Goal: Task Accomplishment & Management: Use online tool/utility

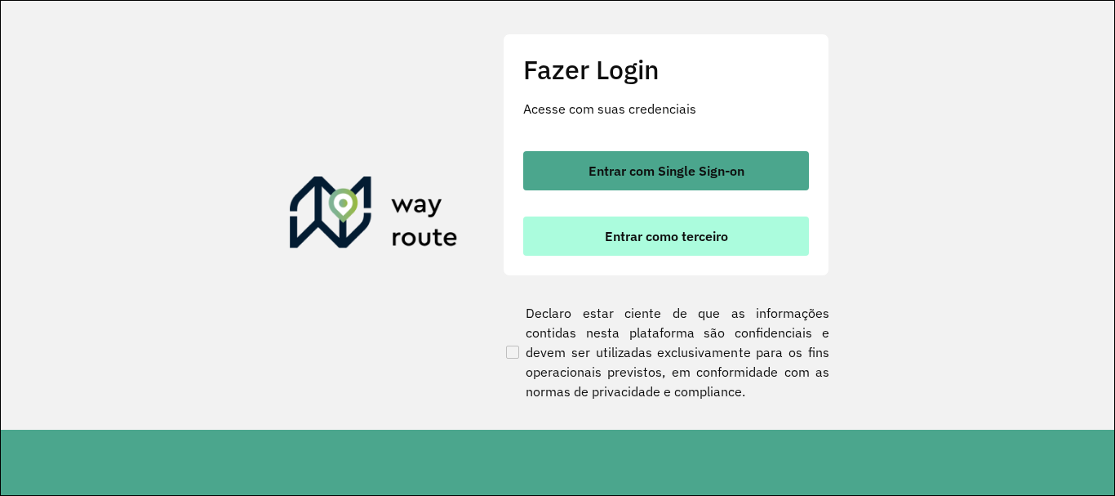
click at [599, 241] on button "Entrar como terceiro" at bounding box center [666, 235] width 286 height 39
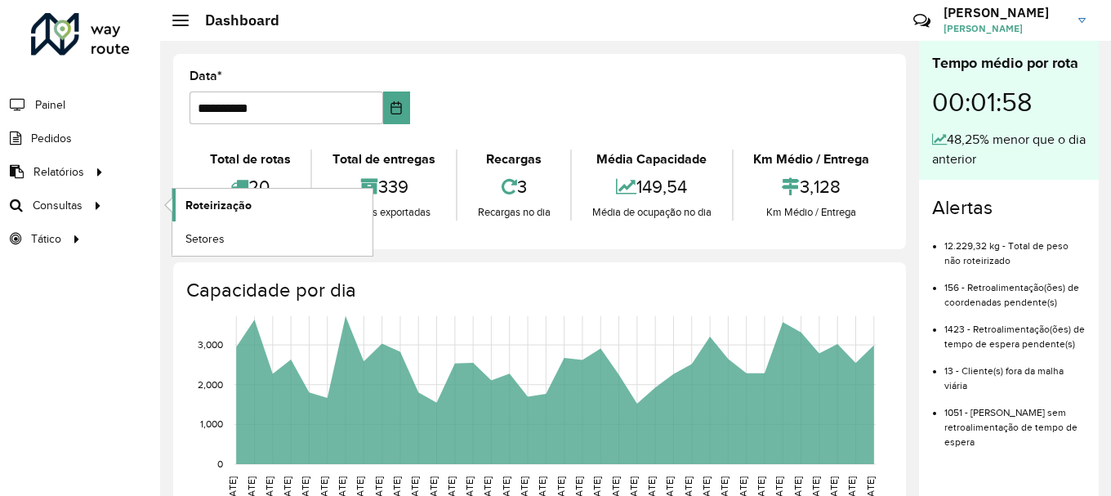
click at [225, 212] on span "Roteirização" at bounding box center [218, 205] width 66 height 17
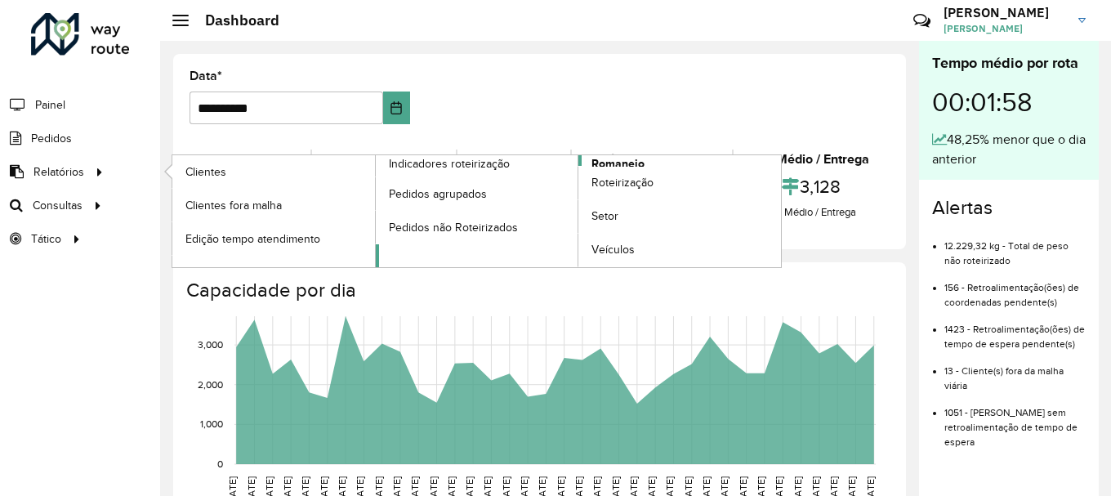
click at [608, 164] on span "Romaneio" at bounding box center [617, 163] width 53 height 17
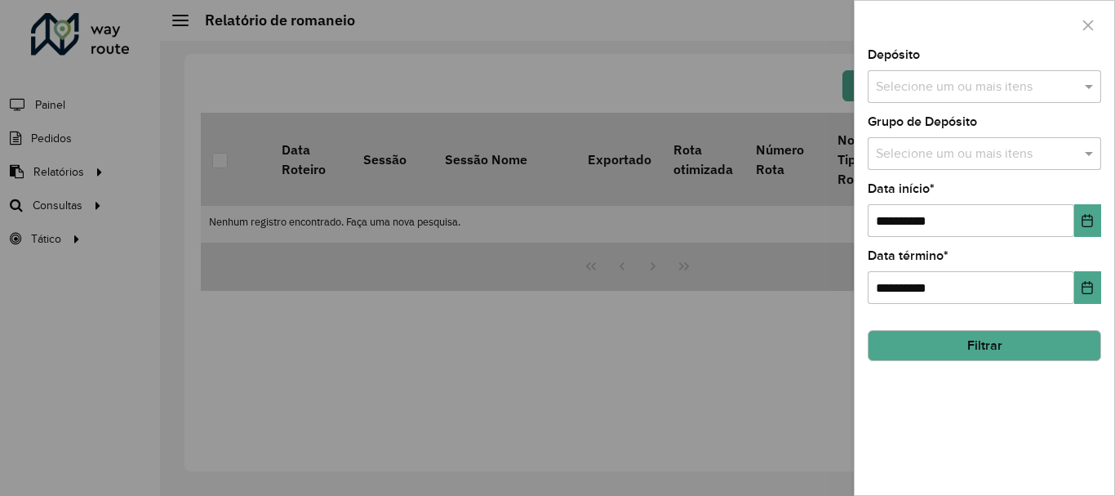
click at [999, 87] on input "text" at bounding box center [976, 88] width 209 height 20
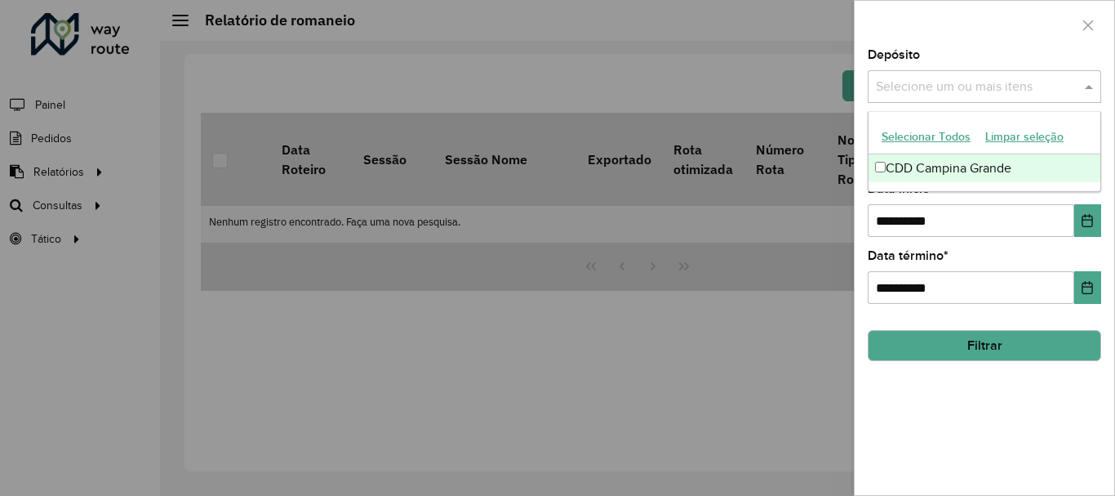
drag, startPoint x: 971, startPoint y: 175, endPoint x: 971, endPoint y: 118, distance: 57.2
click at [971, 174] on div "CDD Campina Grande" at bounding box center [985, 168] width 232 height 28
click at [967, 48] on div at bounding box center [985, 25] width 260 height 48
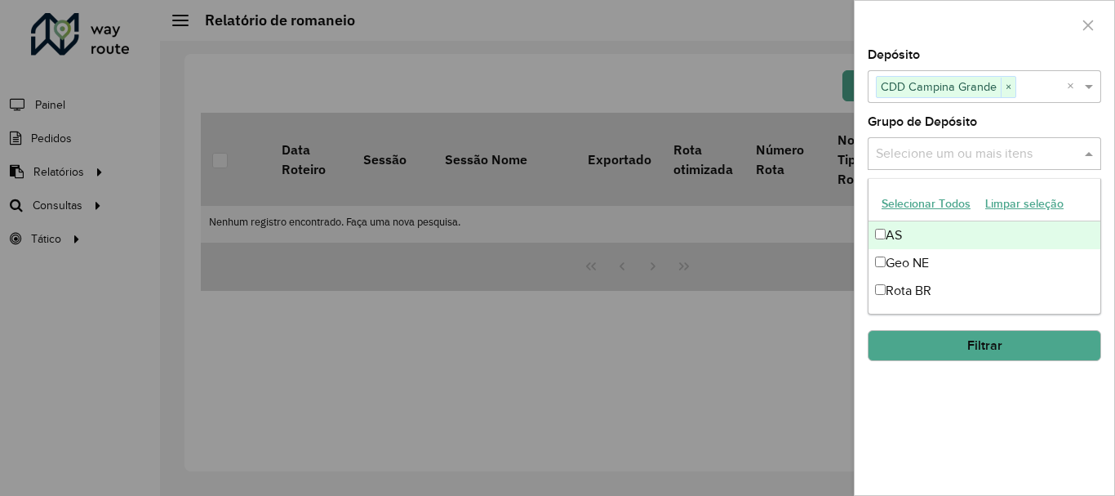
click at [934, 145] on input "text" at bounding box center [976, 155] width 209 height 20
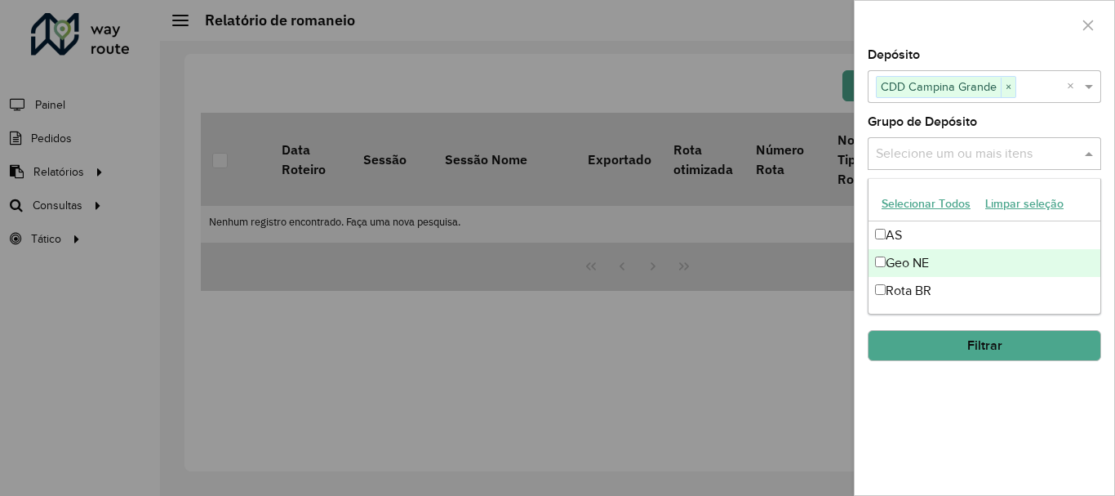
click at [906, 256] on div "Geo NE" at bounding box center [985, 263] width 232 height 28
click at [933, 39] on div at bounding box center [985, 25] width 260 height 48
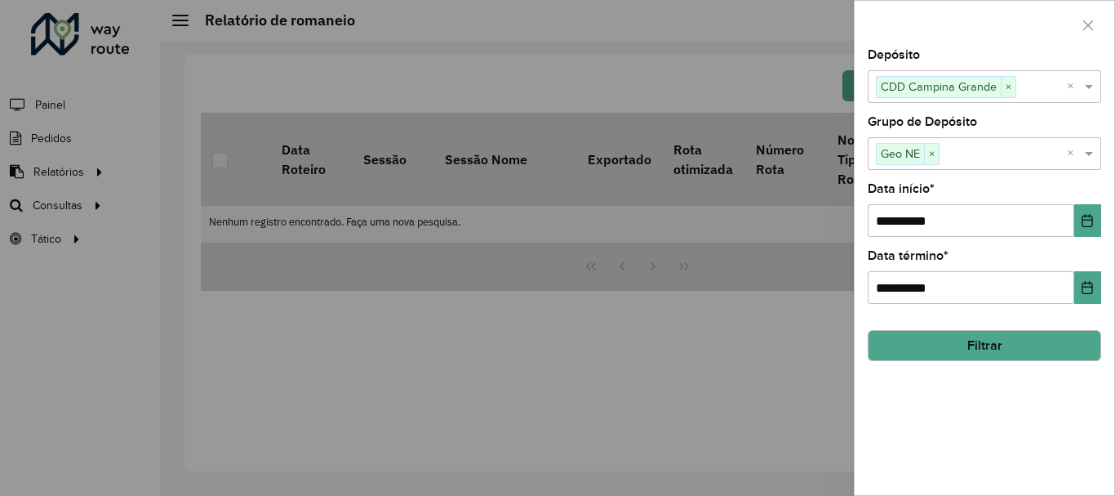
click at [1001, 354] on button "Filtrar" at bounding box center [985, 345] width 234 height 31
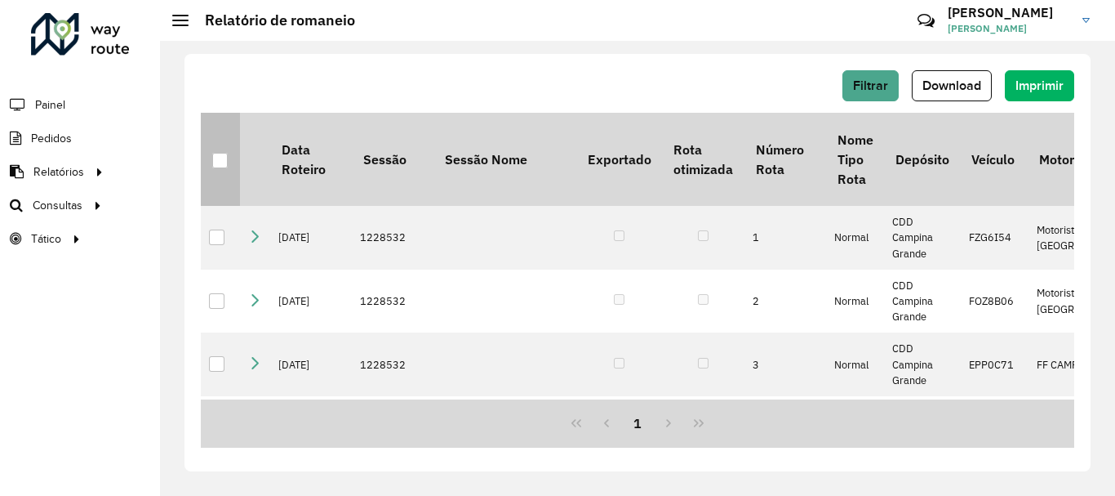
click at [222, 161] on div at bounding box center [220, 161] width 16 height 16
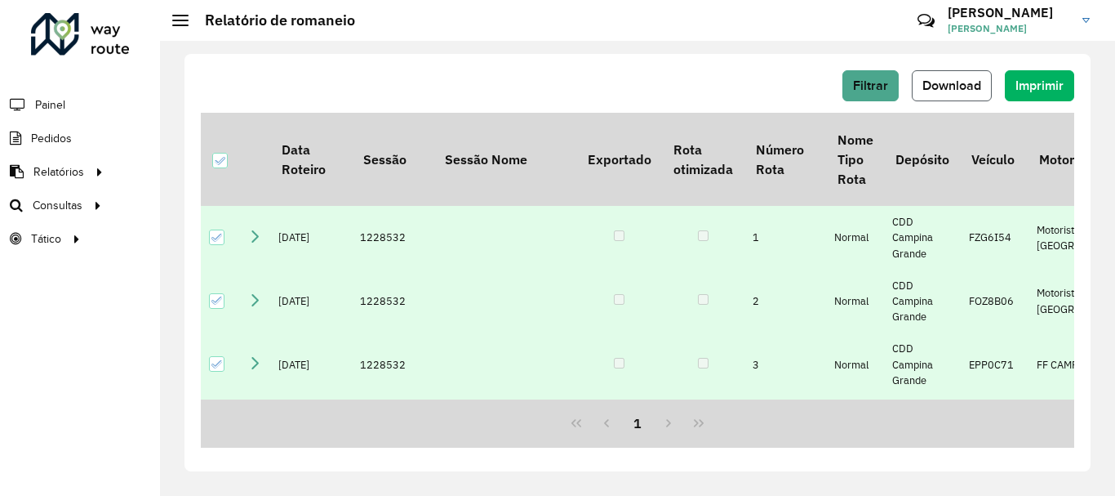
click at [955, 78] on span "Download" at bounding box center [952, 85] width 59 height 14
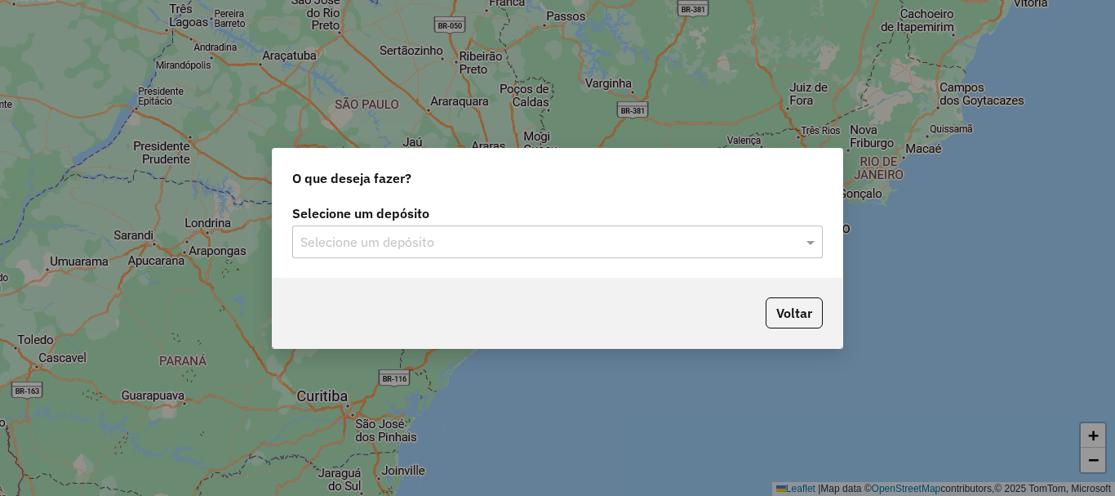
click at [343, 241] on input "text" at bounding box center [542, 243] width 482 height 20
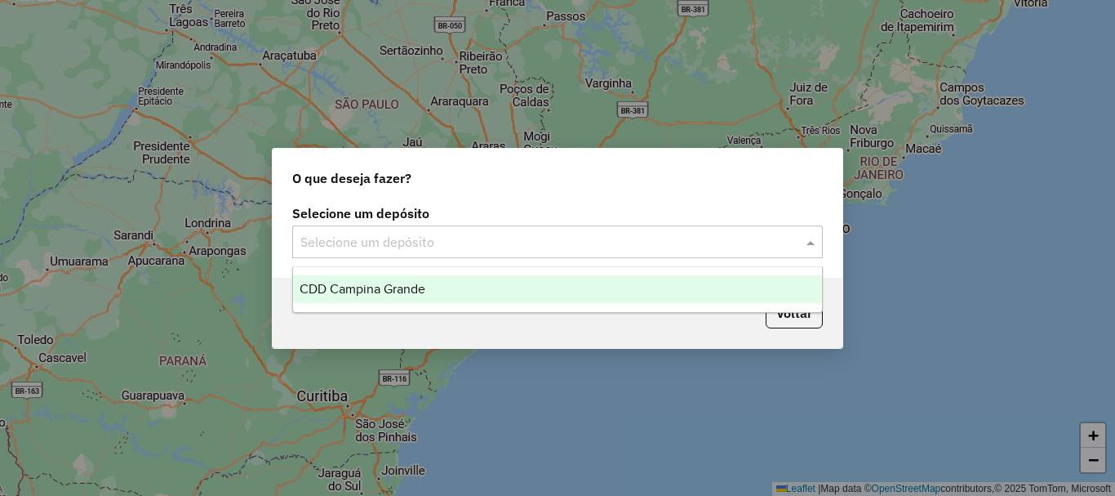
click at [342, 286] on span "CDD Campina Grande" at bounding box center [363, 289] width 126 height 14
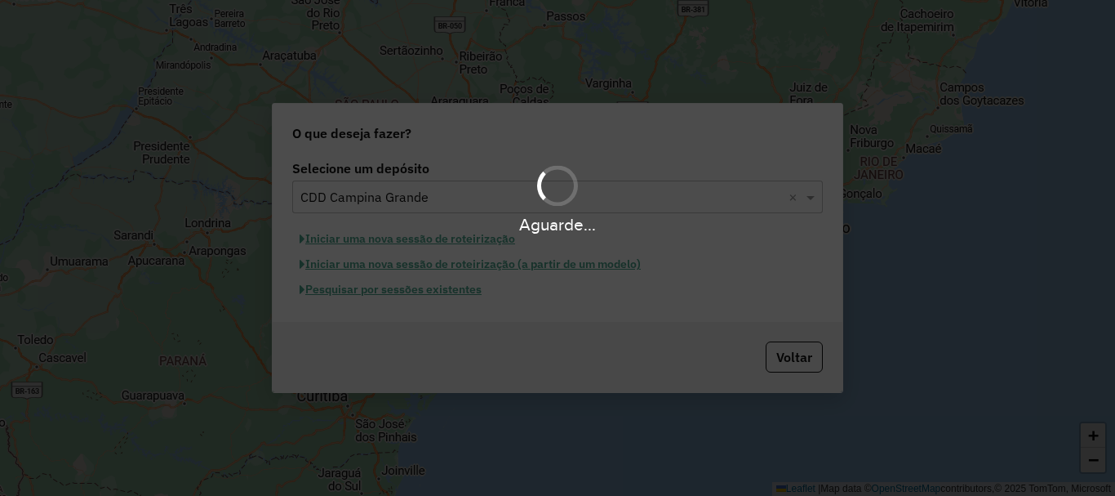
click at [420, 297] on div "Aguarde..." at bounding box center [557, 248] width 1115 height 496
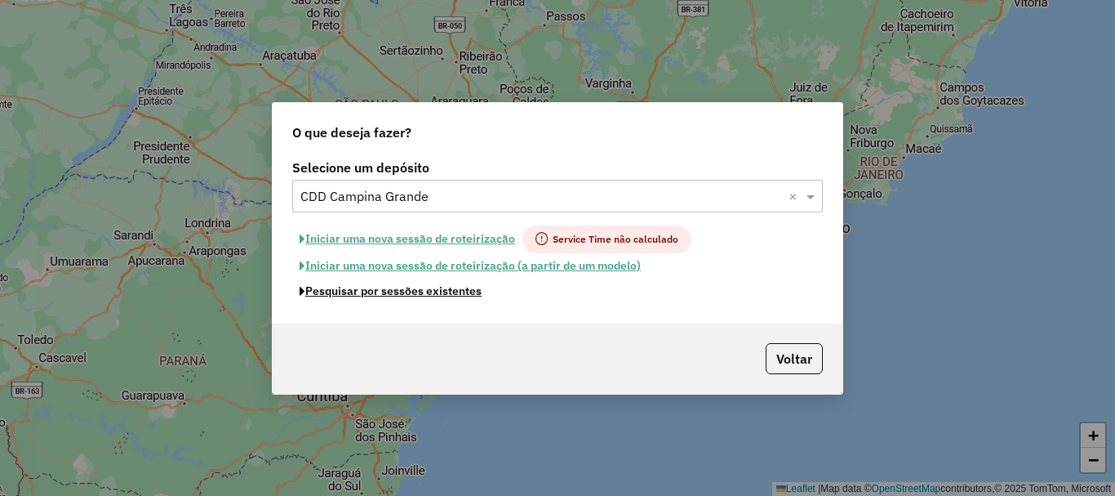
click at [408, 294] on button "Pesquisar por sessões existentes" at bounding box center [390, 290] width 197 height 25
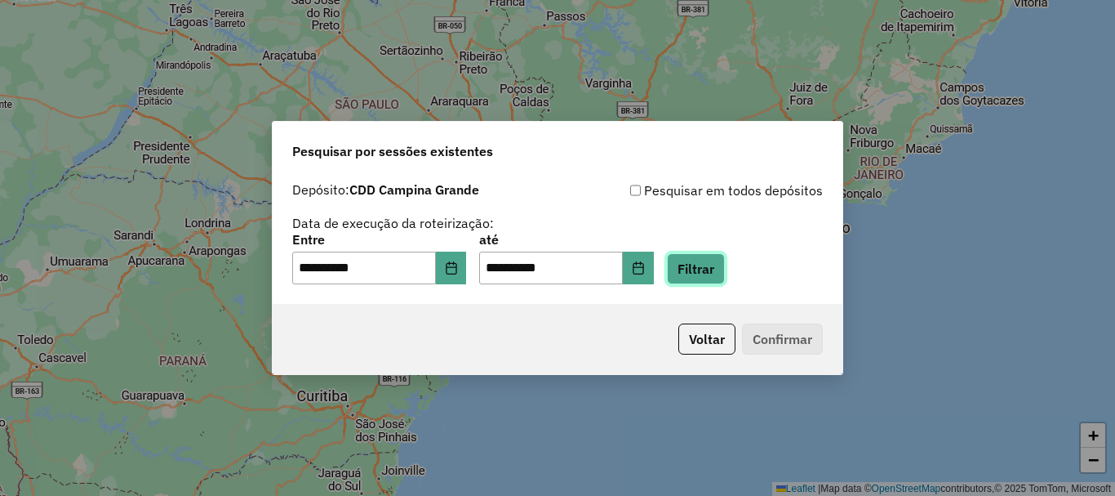
click at [725, 271] on button "Filtrar" at bounding box center [696, 268] width 58 height 31
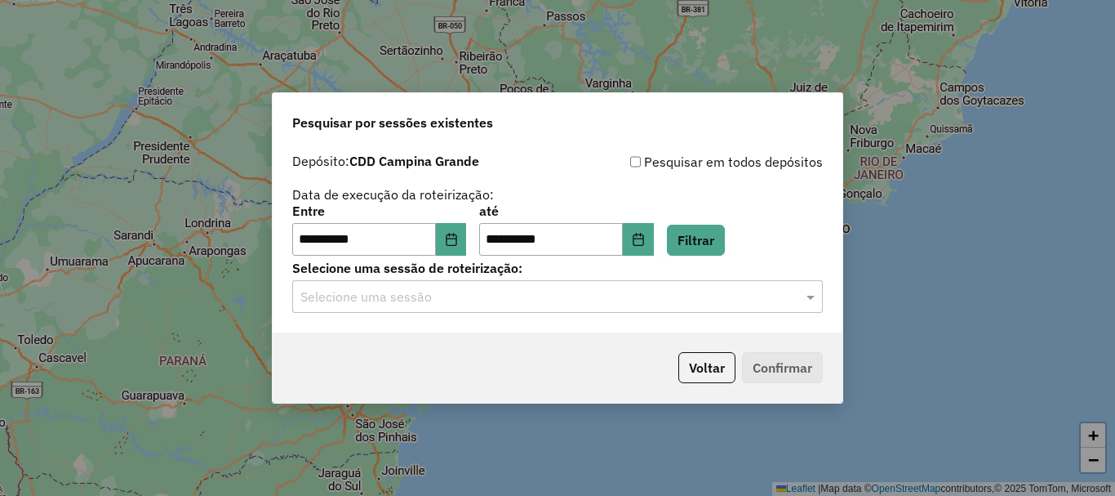
click at [678, 296] on input "text" at bounding box center [542, 297] width 482 height 20
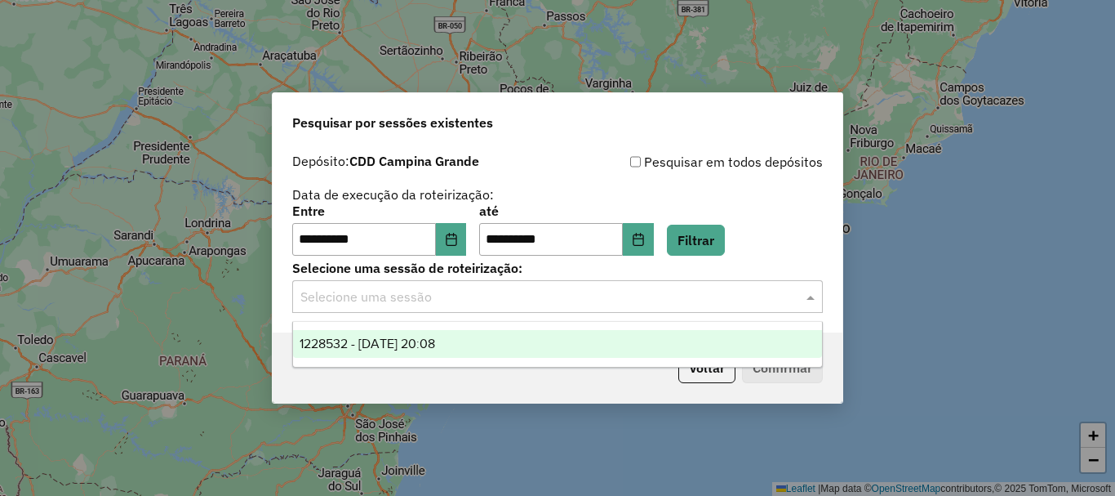
click at [475, 340] on div "1228532 - 12/08/2025 20:08" at bounding box center [557, 344] width 529 height 28
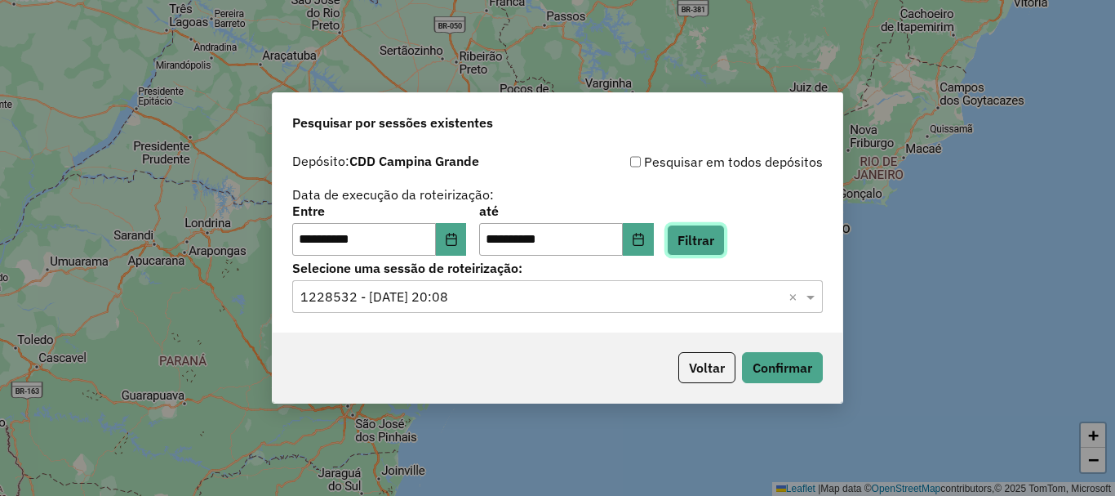
click at [724, 228] on button "Filtrar" at bounding box center [696, 240] width 58 height 31
click at [755, 357] on button "Confirmar" at bounding box center [782, 367] width 81 height 31
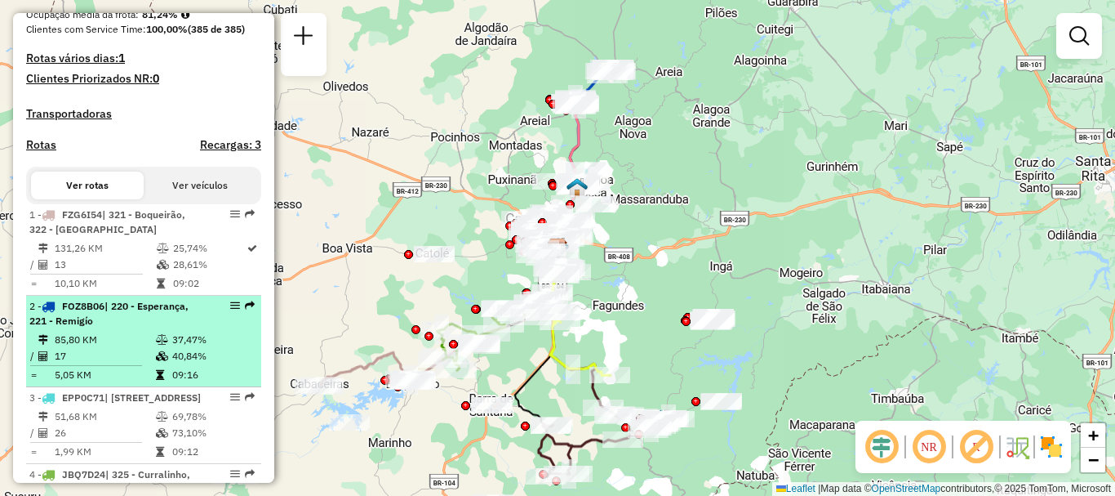
scroll to position [490, 0]
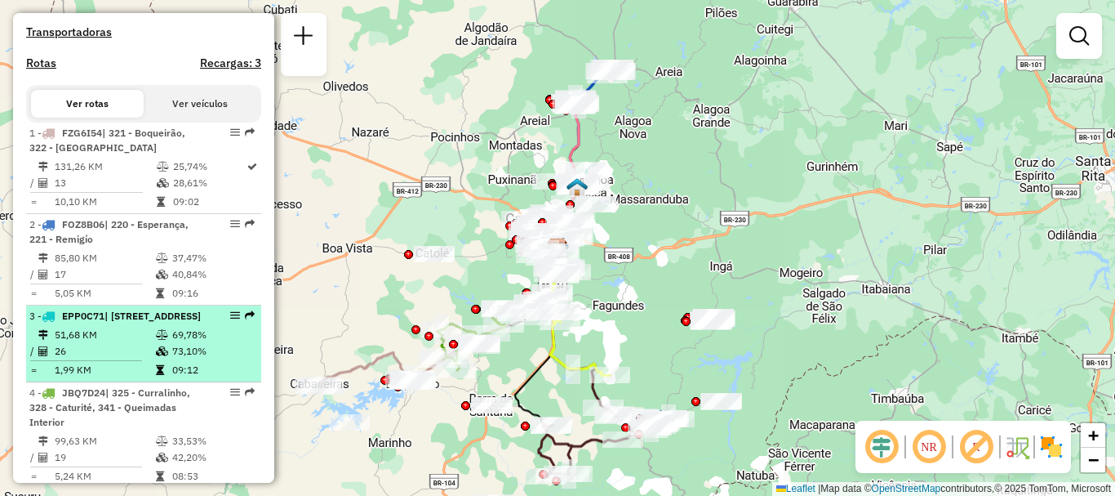
click at [115, 322] on span "| 120 - Castelo Branco, 230 - Lagoa Seca, 310 - Marassanduba" at bounding box center [153, 315] width 96 height 12
select select "**********"
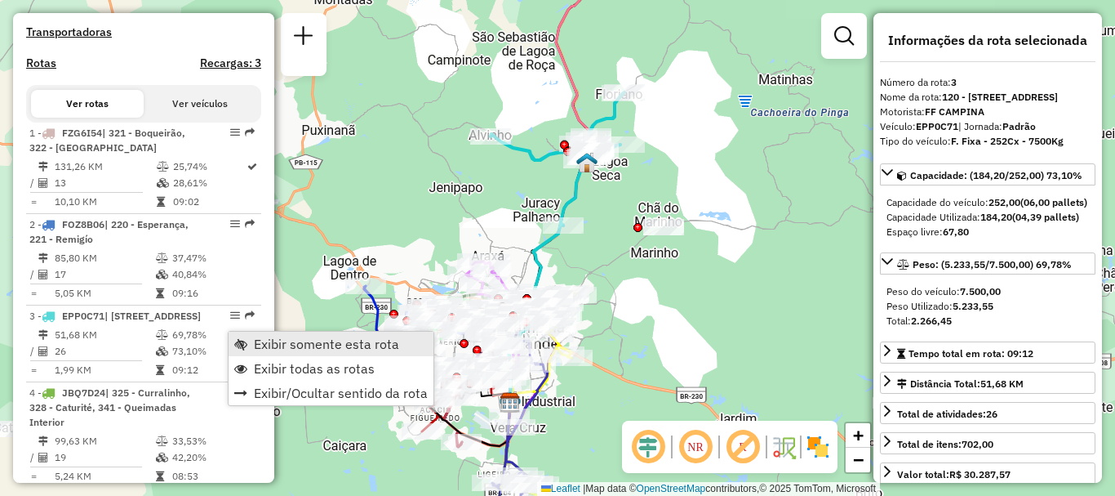
click at [276, 341] on span "Exibir somente esta rota" at bounding box center [326, 343] width 145 height 13
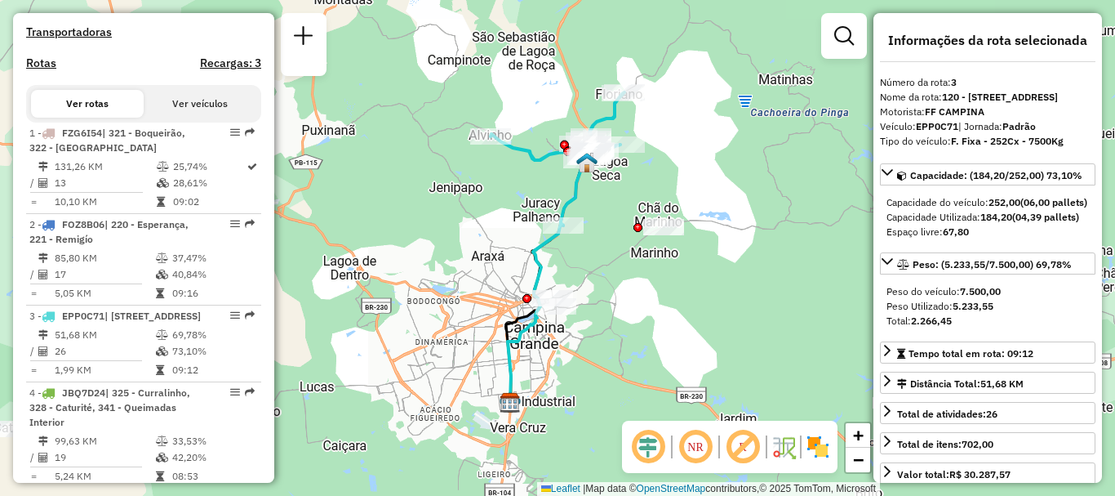
click at [692, 449] on em at bounding box center [695, 446] width 39 height 39
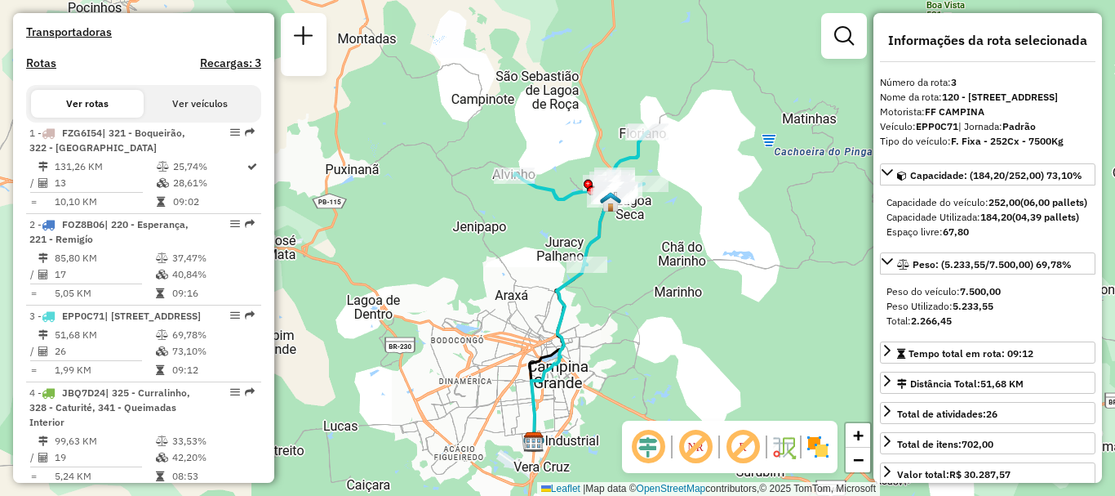
drag, startPoint x: 701, startPoint y: 161, endPoint x: 725, endPoint y: 200, distance: 45.8
click at [725, 200] on div "Janela de atendimento Grade de atendimento Capacidade Transportadoras Veículos …" at bounding box center [557, 248] width 1115 height 496
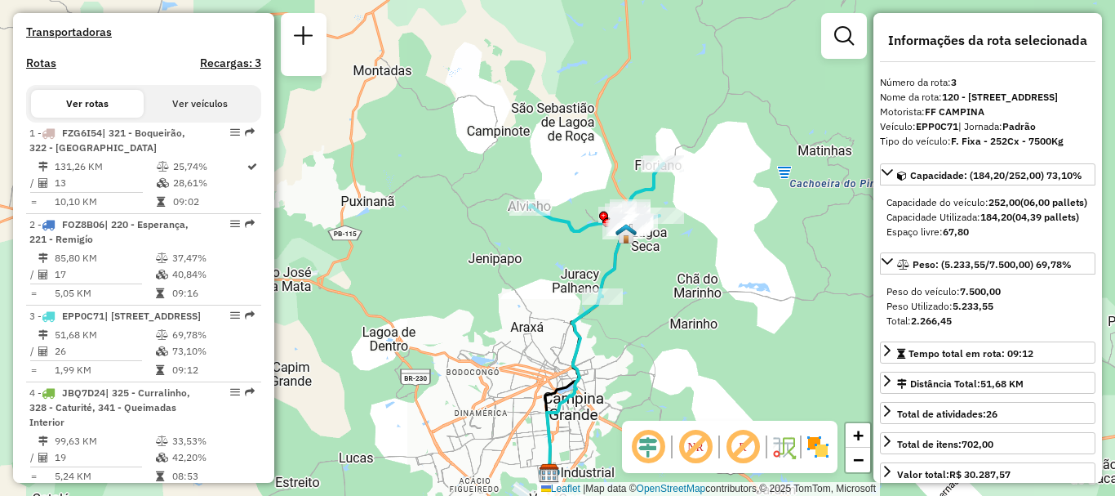
drag, startPoint x: 679, startPoint y: 335, endPoint x: 721, endPoint y: 307, distance: 50.7
click at [721, 307] on div "Janela de atendimento Grade de atendimento Capacidade Transportadoras Veículos …" at bounding box center [557, 248] width 1115 height 496
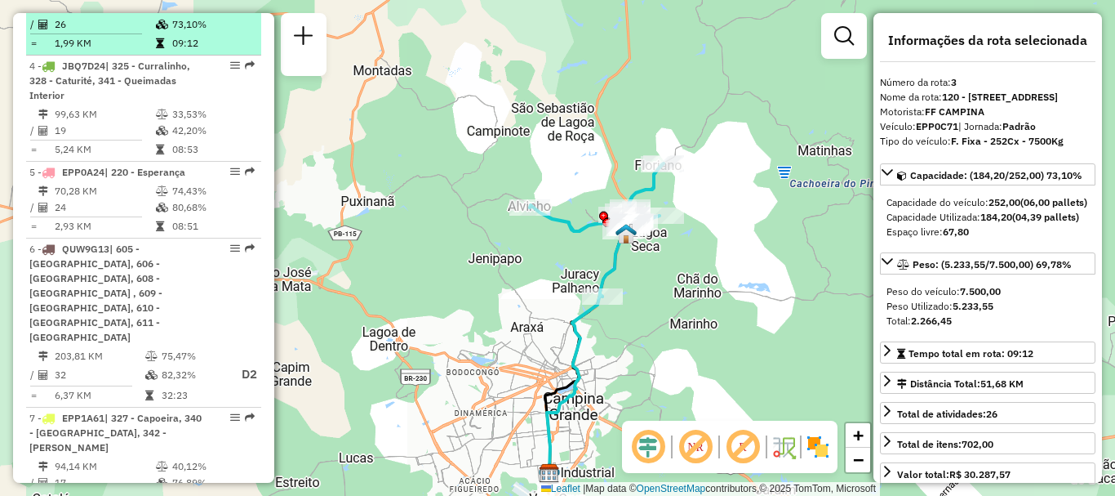
scroll to position [898, 0]
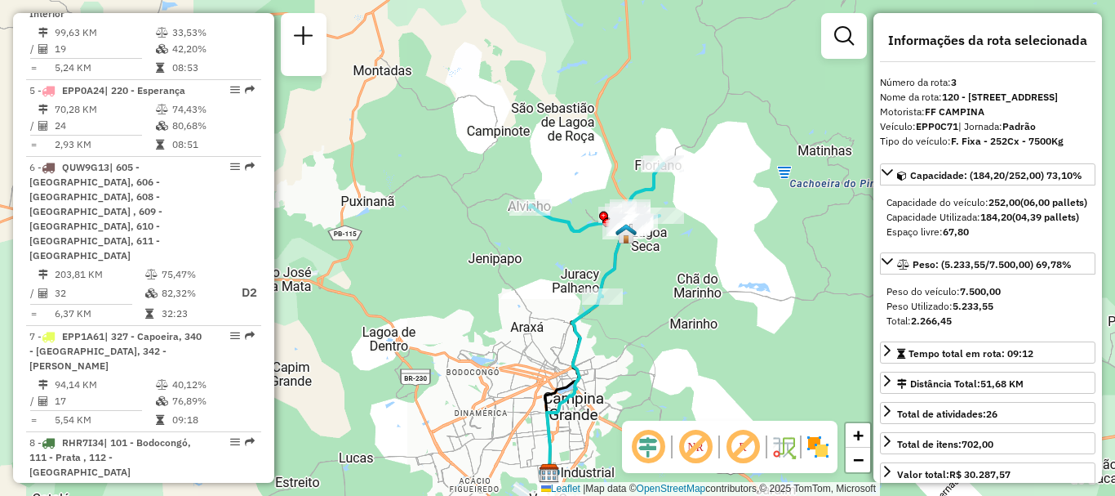
click at [180, 353] on div "7 - EPP1A61 | 327 - Capoeira, 340 - Queimadas, 342 - Aluízio Campos" at bounding box center [115, 351] width 173 height 44
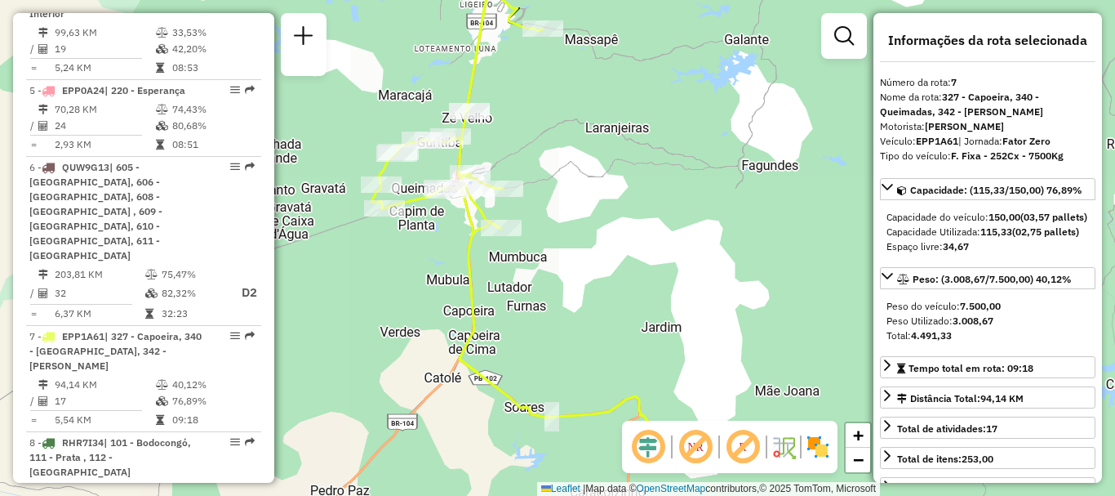
drag, startPoint x: 700, startPoint y: 303, endPoint x: 811, endPoint y: 296, distance: 111.2
click at [811, 296] on div "Janela de atendimento Grade de atendimento Capacidade Transportadoras Veículos …" at bounding box center [557, 248] width 1115 height 496
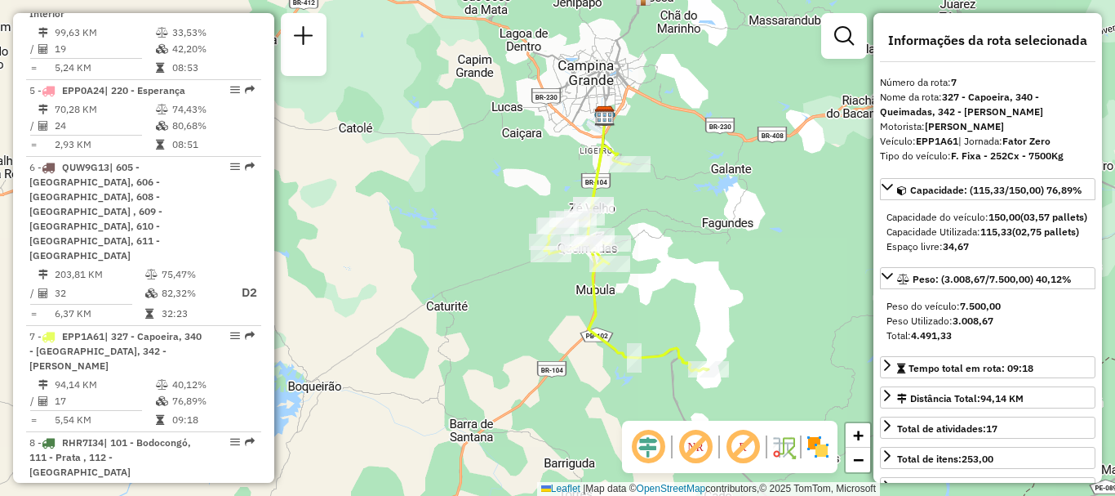
drag, startPoint x: 782, startPoint y: 260, endPoint x: 741, endPoint y: 263, distance: 41.7
click at [741, 263] on div "Janela de atendimento Grade de atendimento Capacidade Transportadoras Veículos …" at bounding box center [557, 248] width 1115 height 496
